Goal: Task Accomplishment & Management: Manage account settings

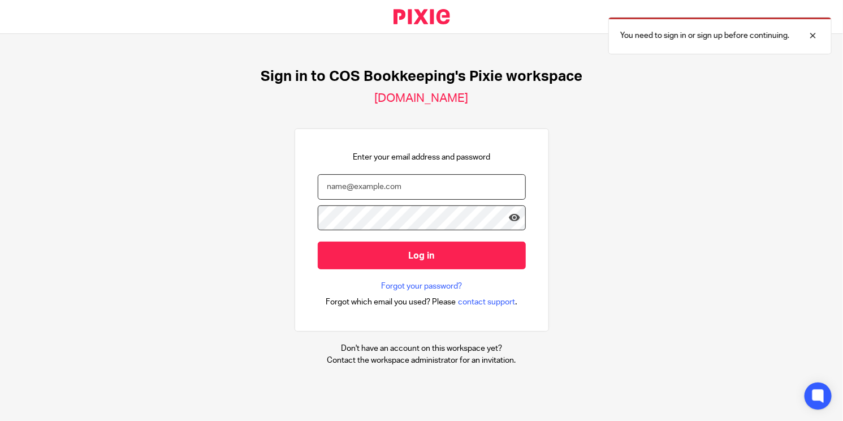
click at [412, 178] on input "email" at bounding box center [422, 186] width 208 height 25
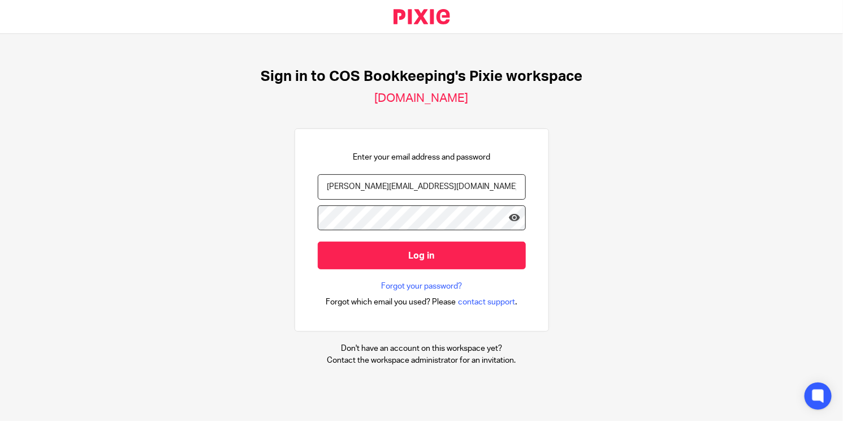
type input "[PERSON_NAME][EMAIL_ADDRESS][DOMAIN_NAME]"
click at [318, 242] on input "Log in" at bounding box center [422, 256] width 208 height 28
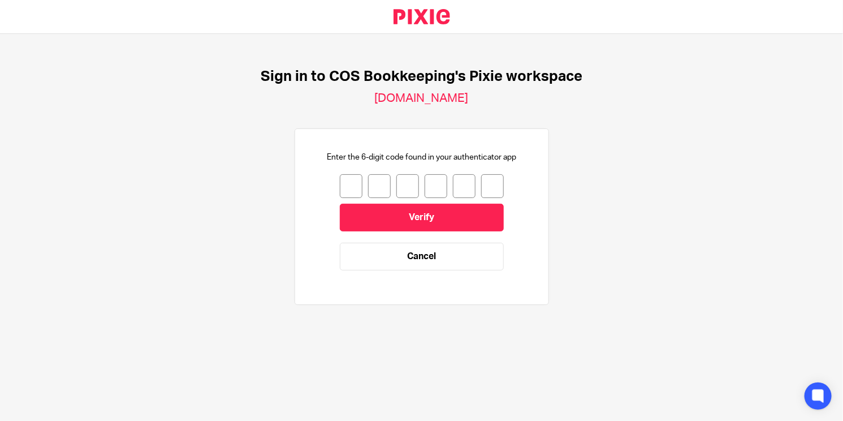
click at [346, 186] on input "number" at bounding box center [351, 186] width 23 height 24
type input "5"
type input "1"
type input "4"
type input "8"
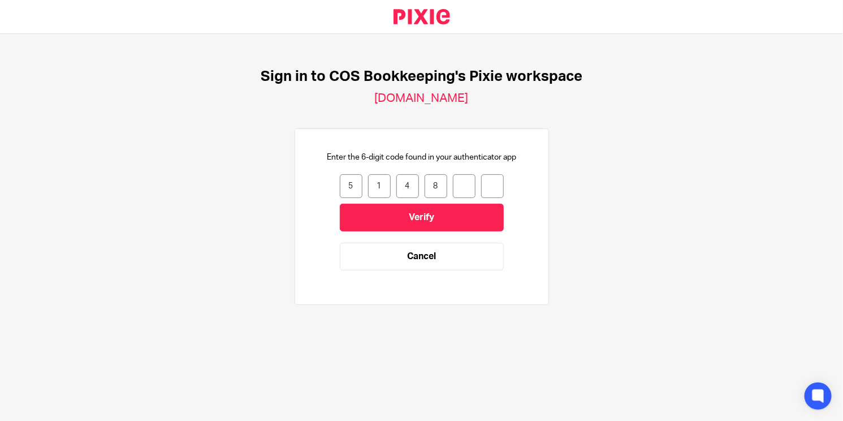
type input "3"
type input "5"
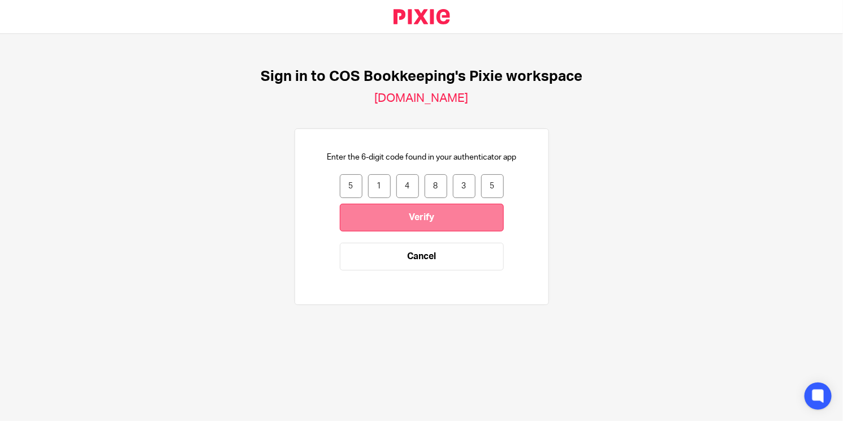
click at [364, 206] on input "Verify" at bounding box center [422, 218] width 164 height 28
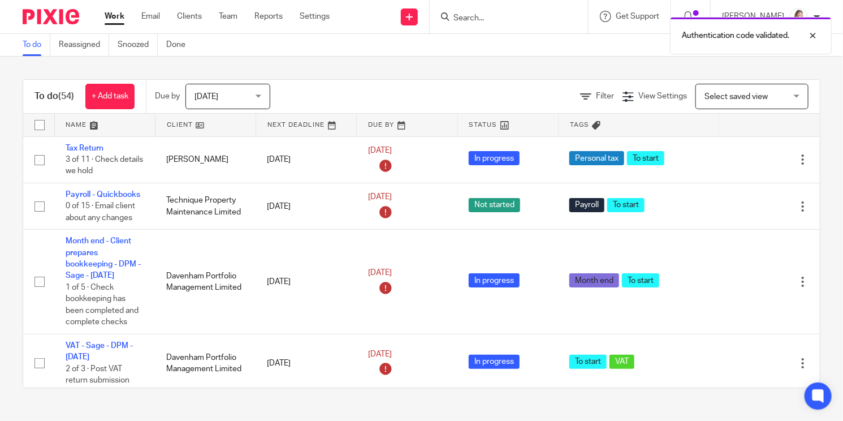
click at [506, 15] on div "Authentication code validated." at bounding box center [627, 32] width 411 height 43
click at [475, 18] on div "Authentication code validated." at bounding box center [627, 32] width 411 height 43
click at [475, 18] on input "Search" at bounding box center [504, 19] width 102 height 10
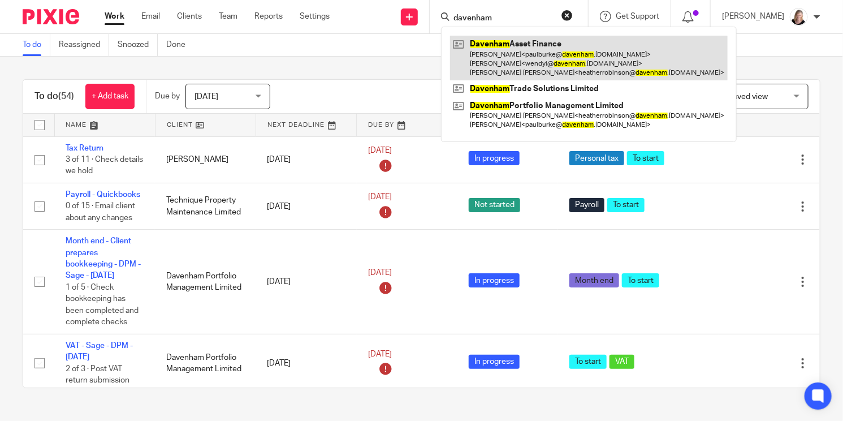
type input "davenham"
click at [495, 53] on link at bounding box center [589, 58] width 278 height 45
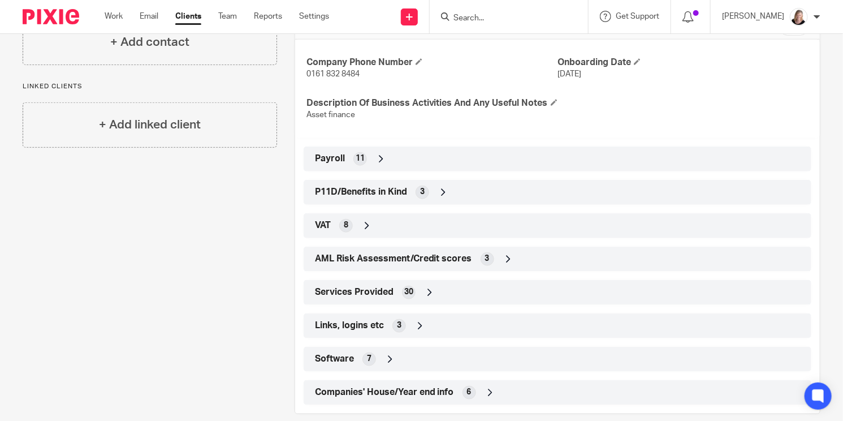
scroll to position [463, 0]
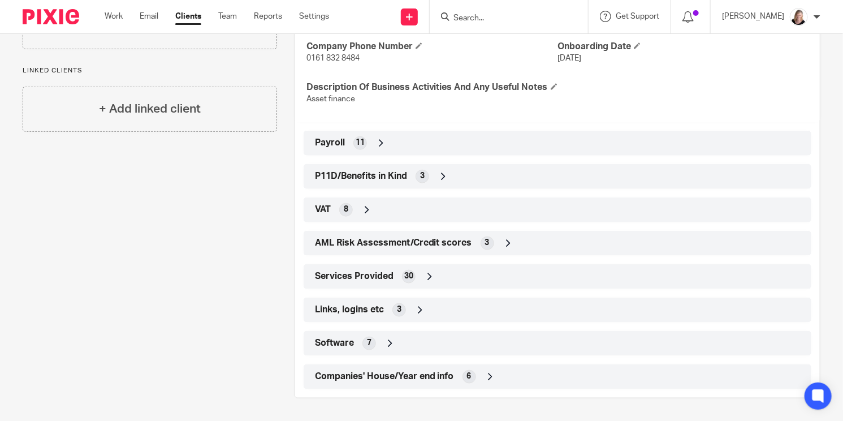
click at [418, 311] on icon at bounding box center [420, 309] width 11 height 11
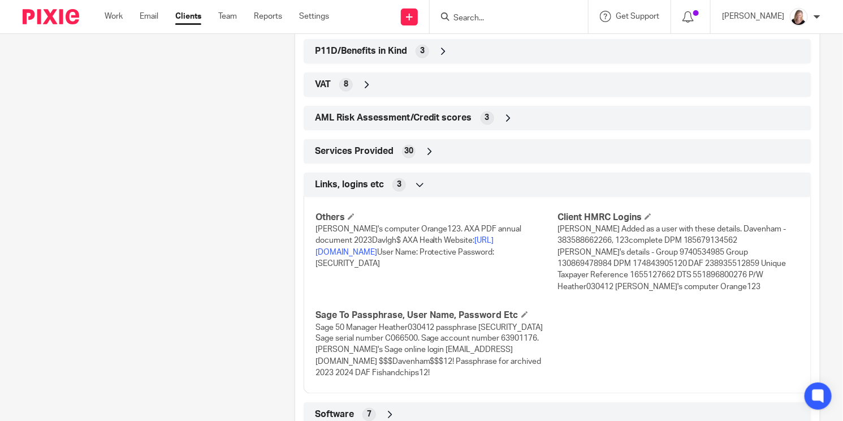
scroll to position [581, 0]
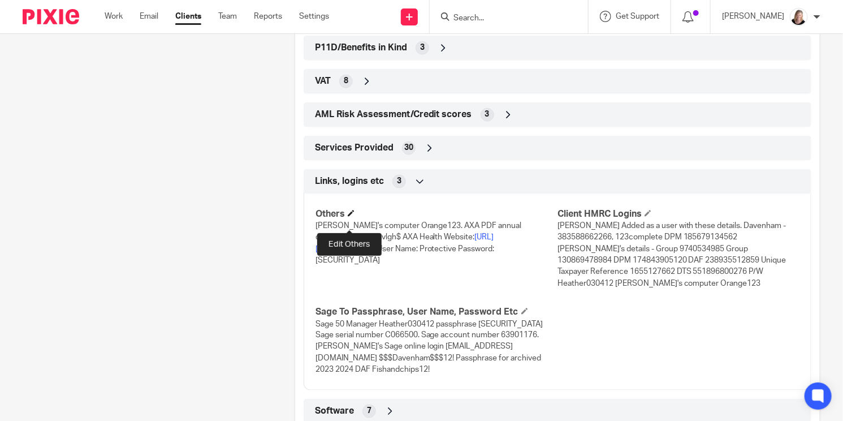
click at [352, 217] on span at bounding box center [351, 213] width 7 height 7
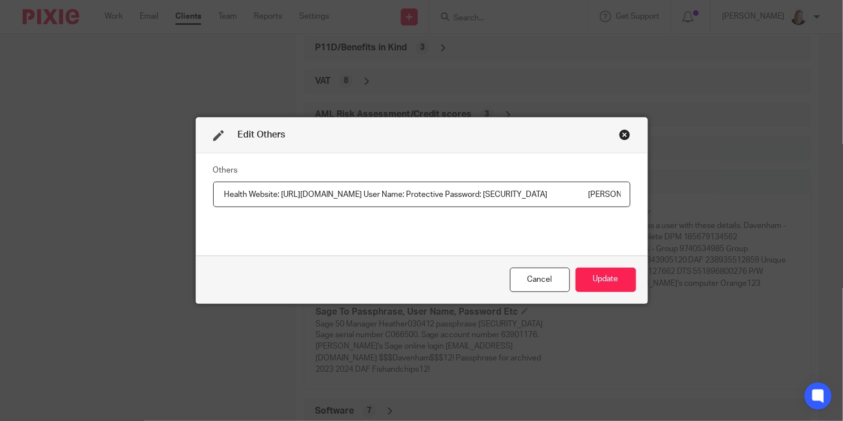
scroll to position [0, 360]
type input "Paul's computer Orange123. AXA PDF annual document 2023Davlgh$ AXA Health Websi…"
click at [591, 274] on button "Update" at bounding box center [606, 280] width 61 height 24
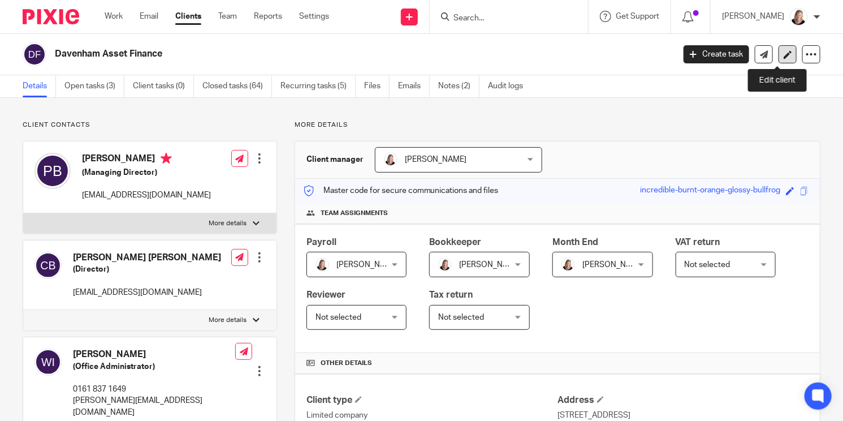
click at [784, 55] on icon at bounding box center [788, 54] width 8 height 8
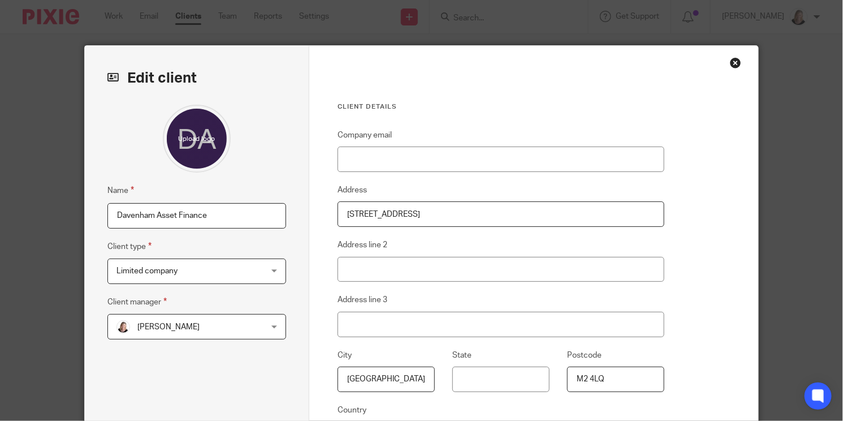
click at [730, 61] on div "Close this dialog window" at bounding box center [735, 62] width 11 height 11
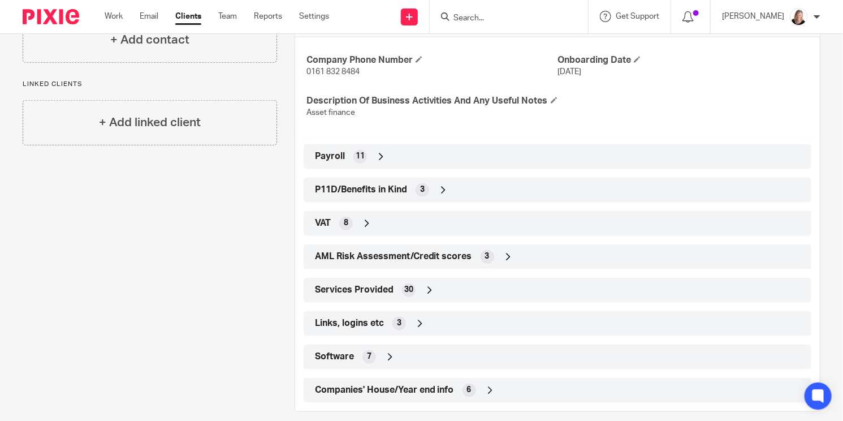
scroll to position [463, 0]
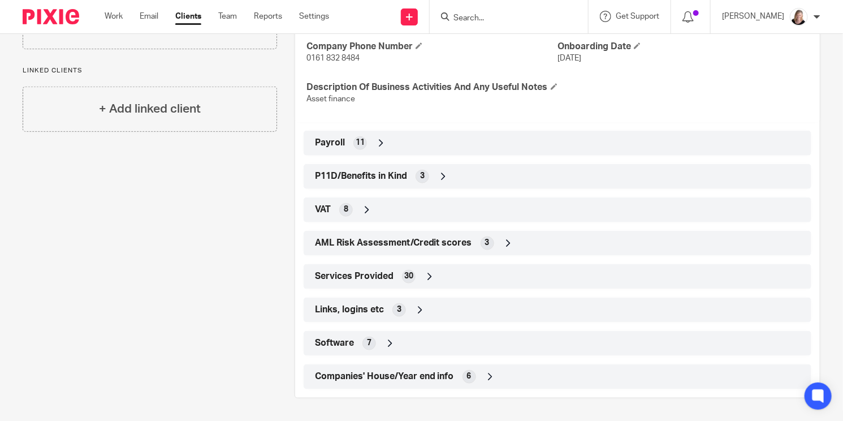
click at [416, 308] on icon at bounding box center [420, 309] width 11 height 11
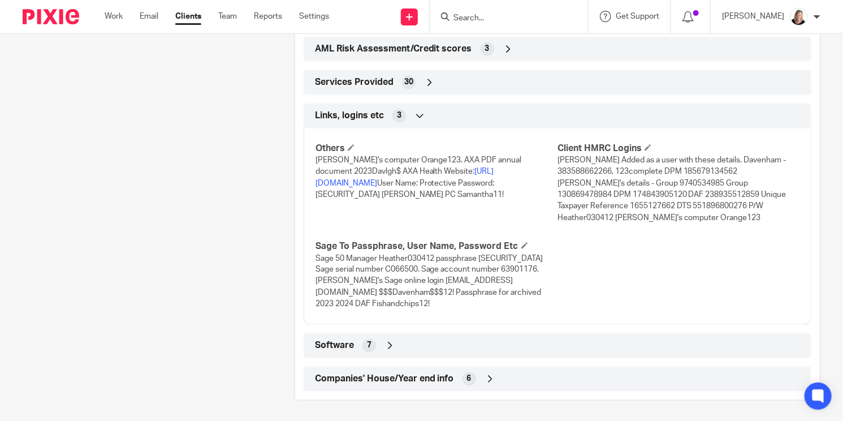
scroll to position [648, 0]
click at [458, 264] on span "Sage 50 Manager Heather030412 passphrase [SECURITY_DATA] Sage serial number C06…" at bounding box center [430, 280] width 228 height 54
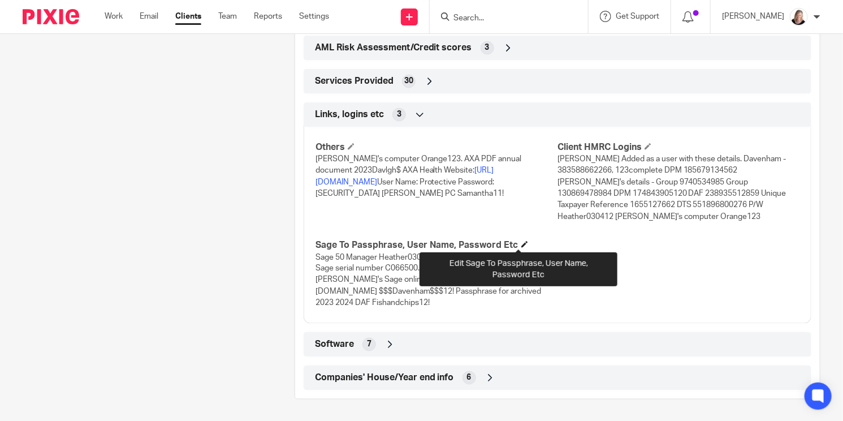
click at [522, 241] on span at bounding box center [525, 244] width 7 height 7
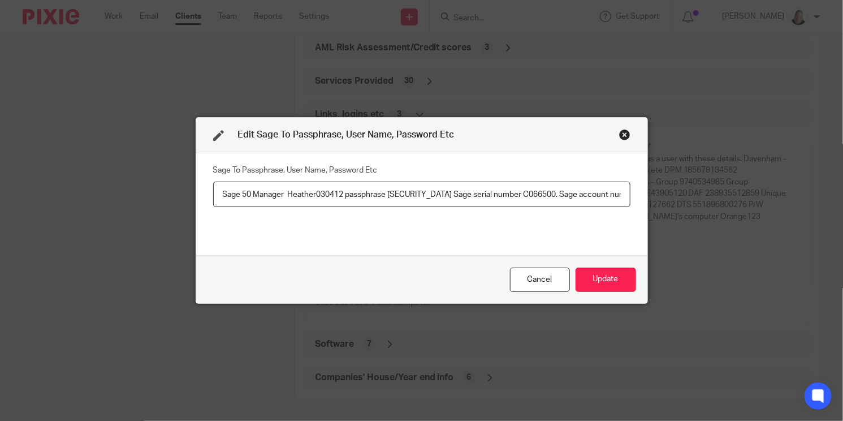
scroll to position [0, 555]
click at [346, 191] on input "Sage 50 Manager Heather030412 passphrase [SECURITY_DATA] Sage serial number C06…" at bounding box center [421, 194] width 417 height 25
drag, startPoint x: 234, startPoint y: 196, endPoint x: 299, endPoint y: 195, distance: 65.6
click at [299, 195] on input "Sage 50 Manager Heather030412 passphrase Davenham2023summer. Sage serial number…" at bounding box center [421, 194] width 417 height 25
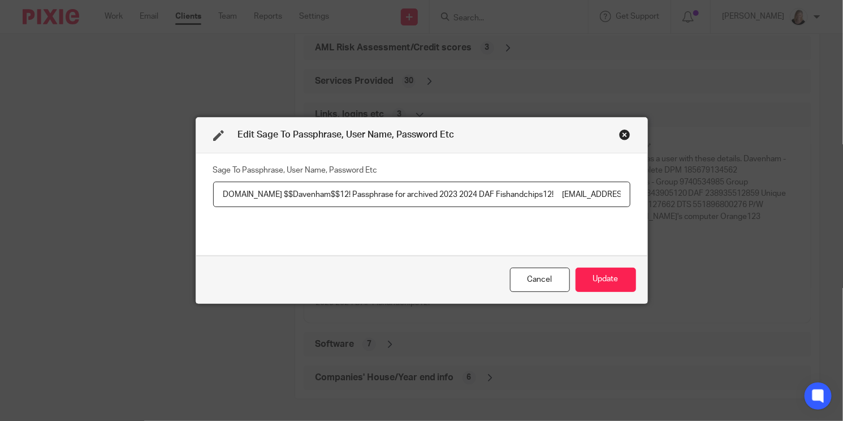
click at [614, 193] on input "Sage 50 Manager Heather030412 passphrase Davenham2023summer. Sage serial number…" at bounding box center [421, 194] width 417 height 25
click at [551, 192] on input "Sage 50 Manager Heather030412 passphrase Davenham2023summer. Sage serial number…" at bounding box center [421, 194] width 417 height 25
click at [604, 193] on input "Sage 50 Manager Heather030412 passphrase Davenham2023summer. Sage serial number…" at bounding box center [421, 194] width 417 height 25
type input "Sage 50 Manager Heather030412 passphrase Davenham2023summer. Sage serial number…"
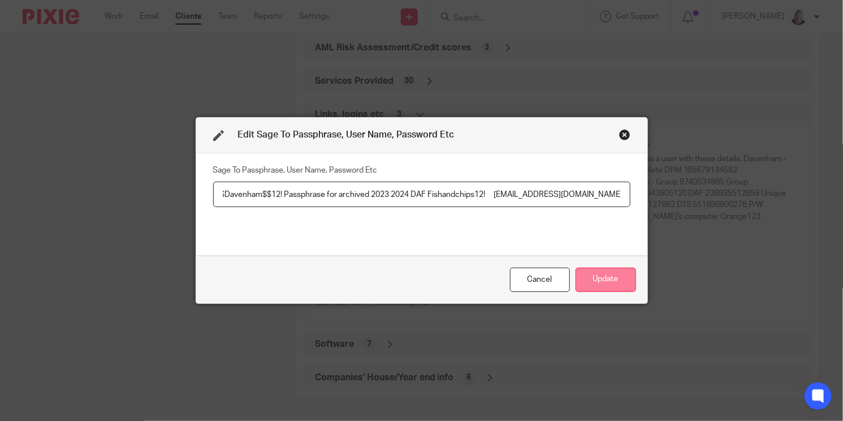
scroll to position [0, 0]
click at [597, 276] on button "Update" at bounding box center [606, 280] width 61 height 24
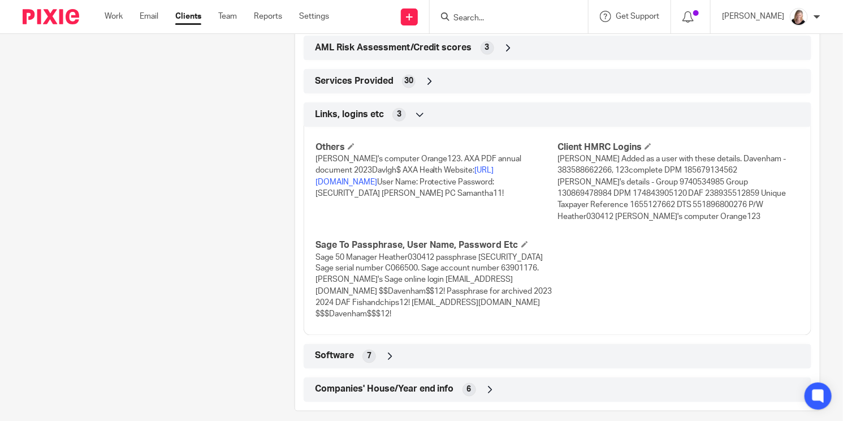
click at [499, 315] on p "Sage 50 Manager Heather030412 passphrase Davenham2023summer. Sage serial number…" at bounding box center [437, 286] width 242 height 69
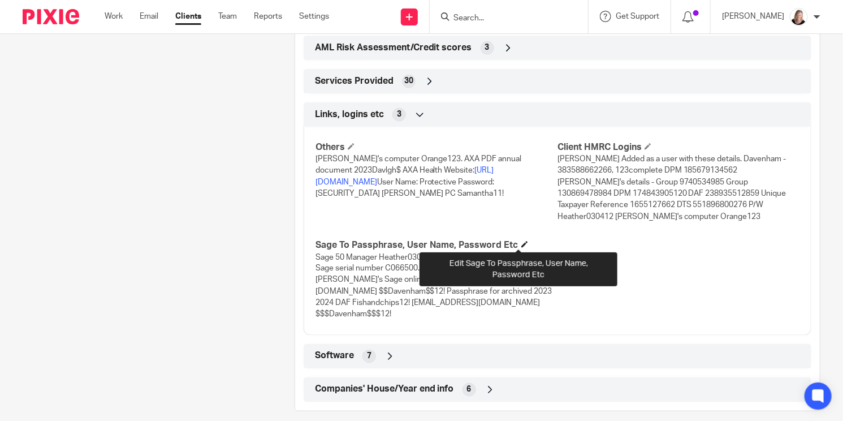
click at [522, 241] on span at bounding box center [525, 244] width 7 height 7
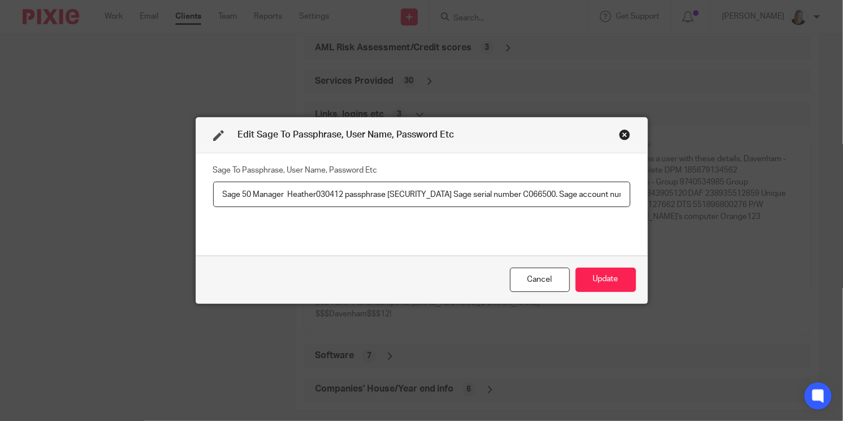
scroll to position [0, 734]
click at [563, 198] on input "Sage 50 Manager Heather030412 passphrase Davenham2023summer. Sage serial number…" at bounding box center [421, 194] width 417 height 25
drag, startPoint x: 437, startPoint y: 194, endPoint x: 642, endPoint y: 193, distance: 204.8
click at [642, 193] on div "Edit Sage To Passphrase, User Name, Password Etc Sage To Passphrase, User Name,…" at bounding box center [422, 210] width 453 height 186
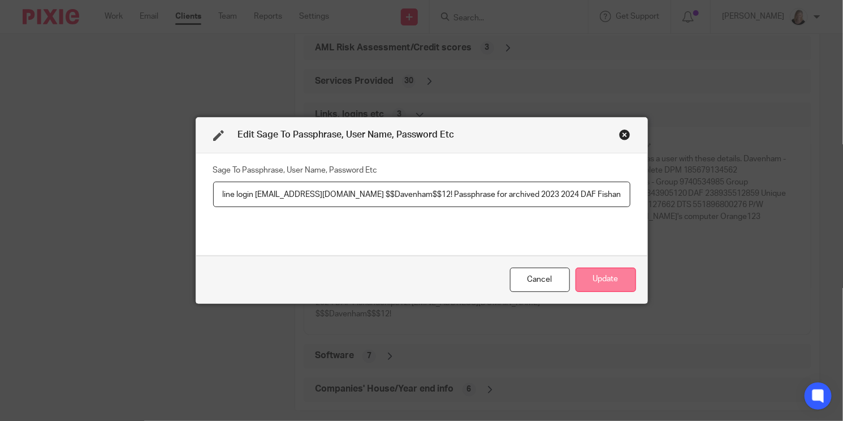
type input "Sage 50 Manager Heather030412 passphrase Davenham2023summer. Sage serial number…"
click at [605, 279] on button "Update" at bounding box center [606, 280] width 61 height 24
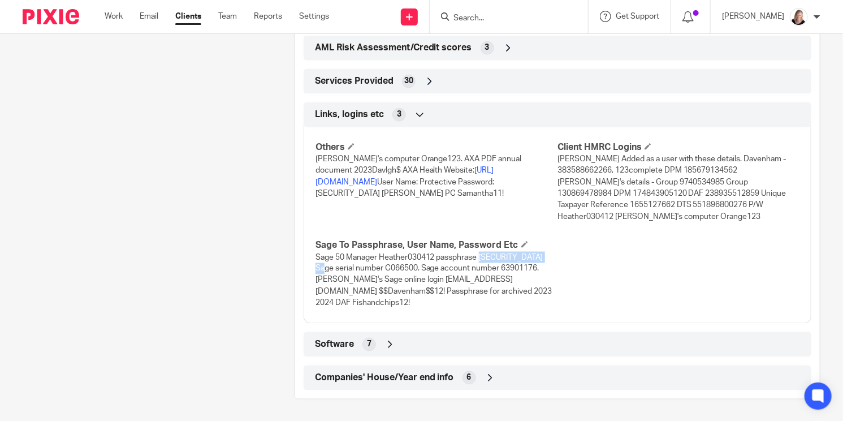
drag, startPoint x: 312, startPoint y: 268, endPoint x: 397, endPoint y: 269, distance: 84.3
click at [397, 269] on span "Sage 50 Manager Heather030412 passphrase Davenham2023summer. Sage serial number…" at bounding box center [434, 280] width 237 height 54
copy span "Davenham2023summer"
